Goal: Information Seeking & Learning: Compare options

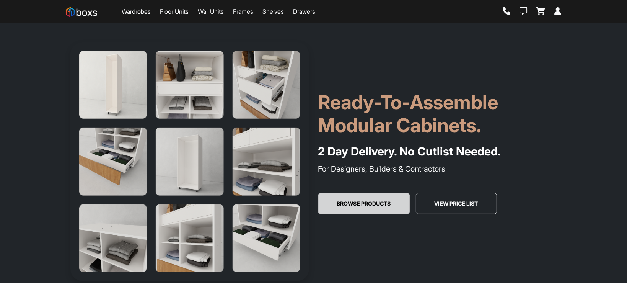
click at [359, 207] on button "Browse Products" at bounding box center [363, 203] width 91 height 21
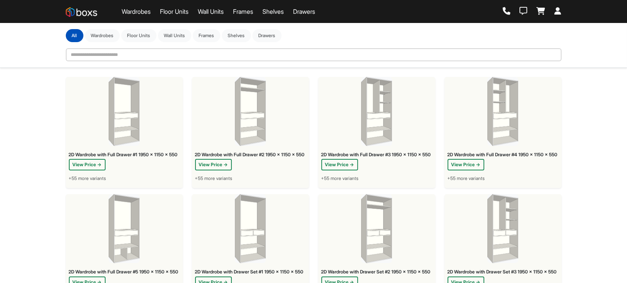
click at [141, 15] on link "Wardrobes" at bounding box center [136, 11] width 29 height 9
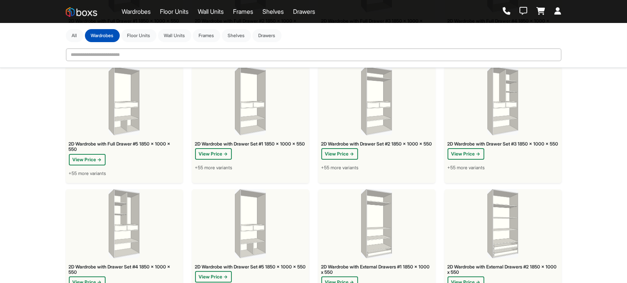
scroll to position [153, 0]
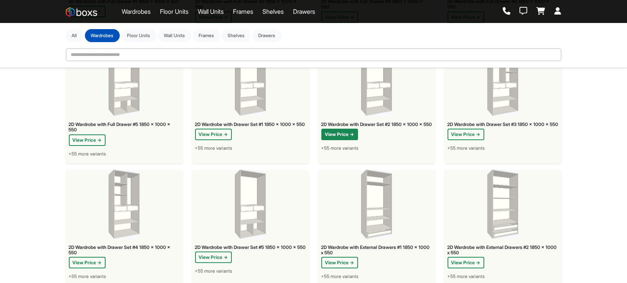
click at [350, 138] on button "View Price →" at bounding box center [339, 134] width 37 height 11
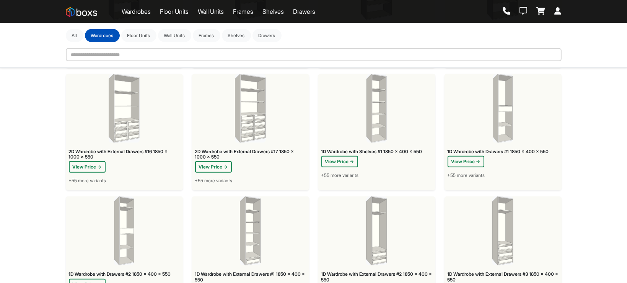
scroll to position [767, 0]
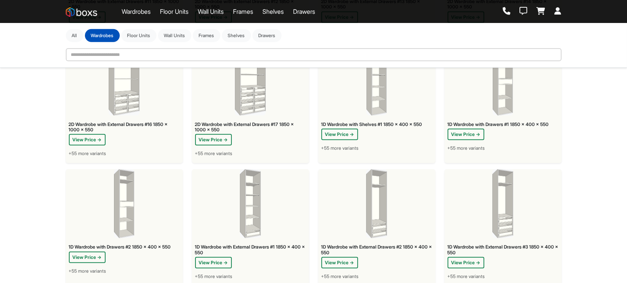
click at [466, 147] on span "+55 more variants" at bounding box center [466, 148] width 37 height 7
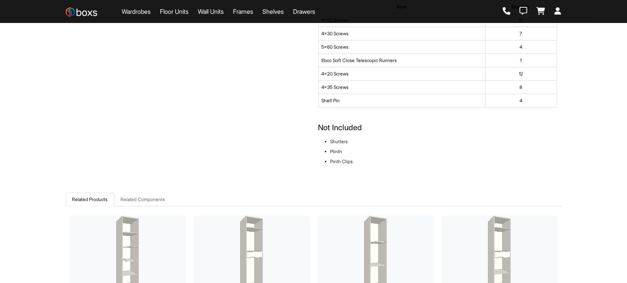
scroll to position [689, 0]
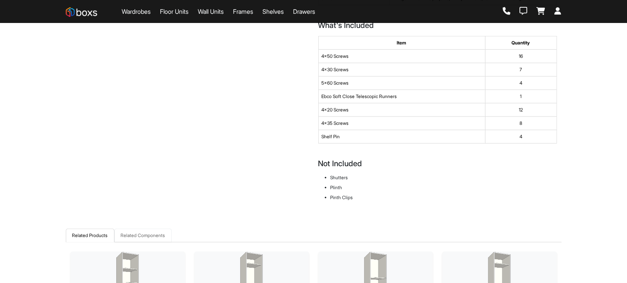
click at [130, 240] on link "Related Components" at bounding box center [142, 235] width 57 height 14
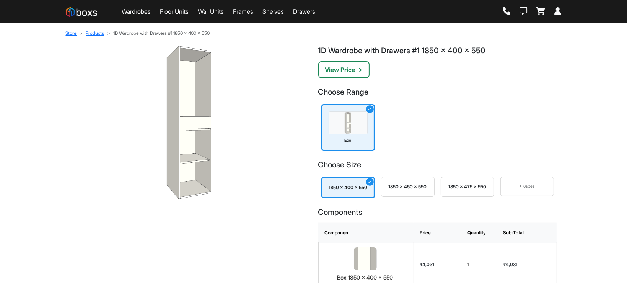
scroll to position [0, 0]
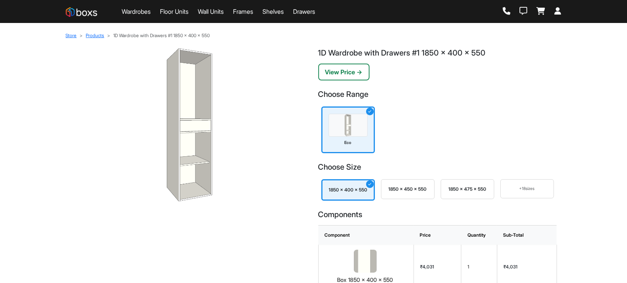
click at [163, 13] on link "Floor Units" at bounding box center [174, 11] width 29 height 9
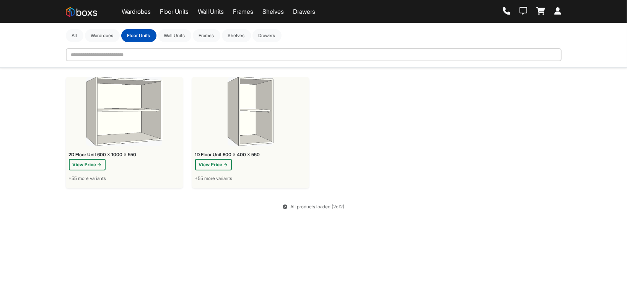
click at [217, 12] on link "Wall Units" at bounding box center [211, 11] width 26 height 9
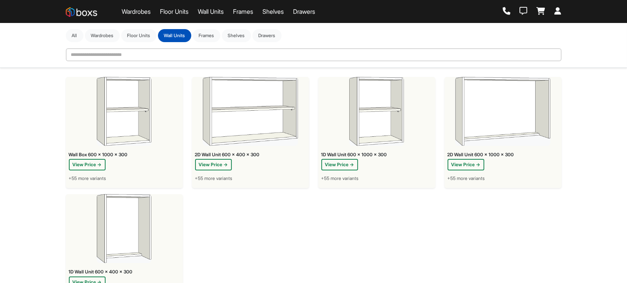
click at [249, 9] on link "Frames" at bounding box center [243, 11] width 20 height 9
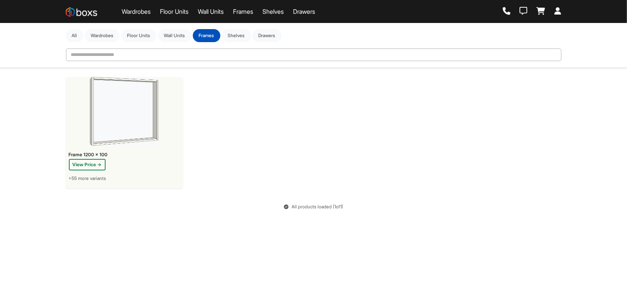
click at [280, 10] on link "Shelves" at bounding box center [272, 11] width 21 height 9
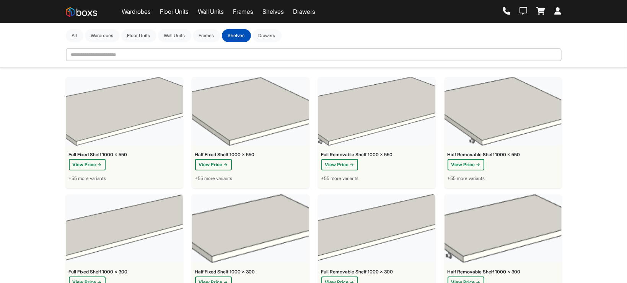
click at [312, 10] on link "Drawers" at bounding box center [304, 11] width 22 height 9
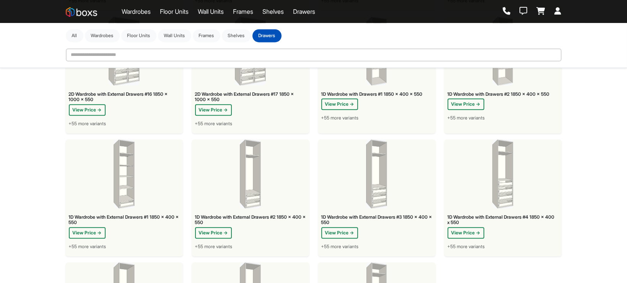
scroll to position [1995, 0]
